Goal: Use online tool/utility: Utilize a website feature to perform a specific function

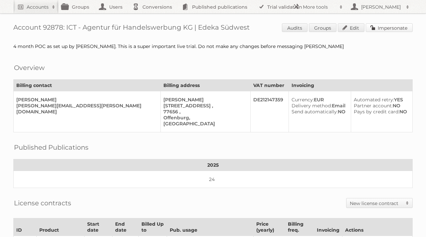
click at [386, 28] on link "Impersonate" at bounding box center [389, 27] width 47 height 9
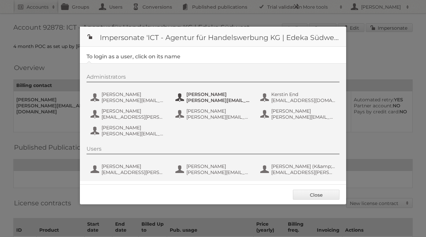
click at [209, 96] on span "[PERSON_NAME]" at bounding box center [218, 94] width 65 height 6
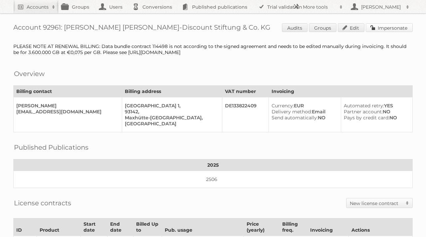
click at [390, 28] on link "Impersonate" at bounding box center [389, 27] width 47 height 9
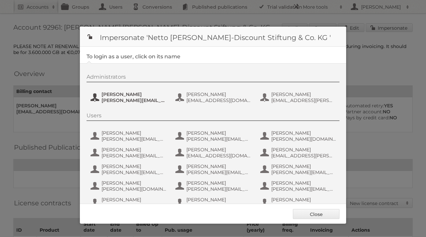
click at [127, 100] on span "[PERSON_NAME][EMAIL_ADDRESS][PERSON_NAME][DOMAIN_NAME]" at bounding box center [134, 100] width 65 height 6
